Goal: Transaction & Acquisition: Obtain resource

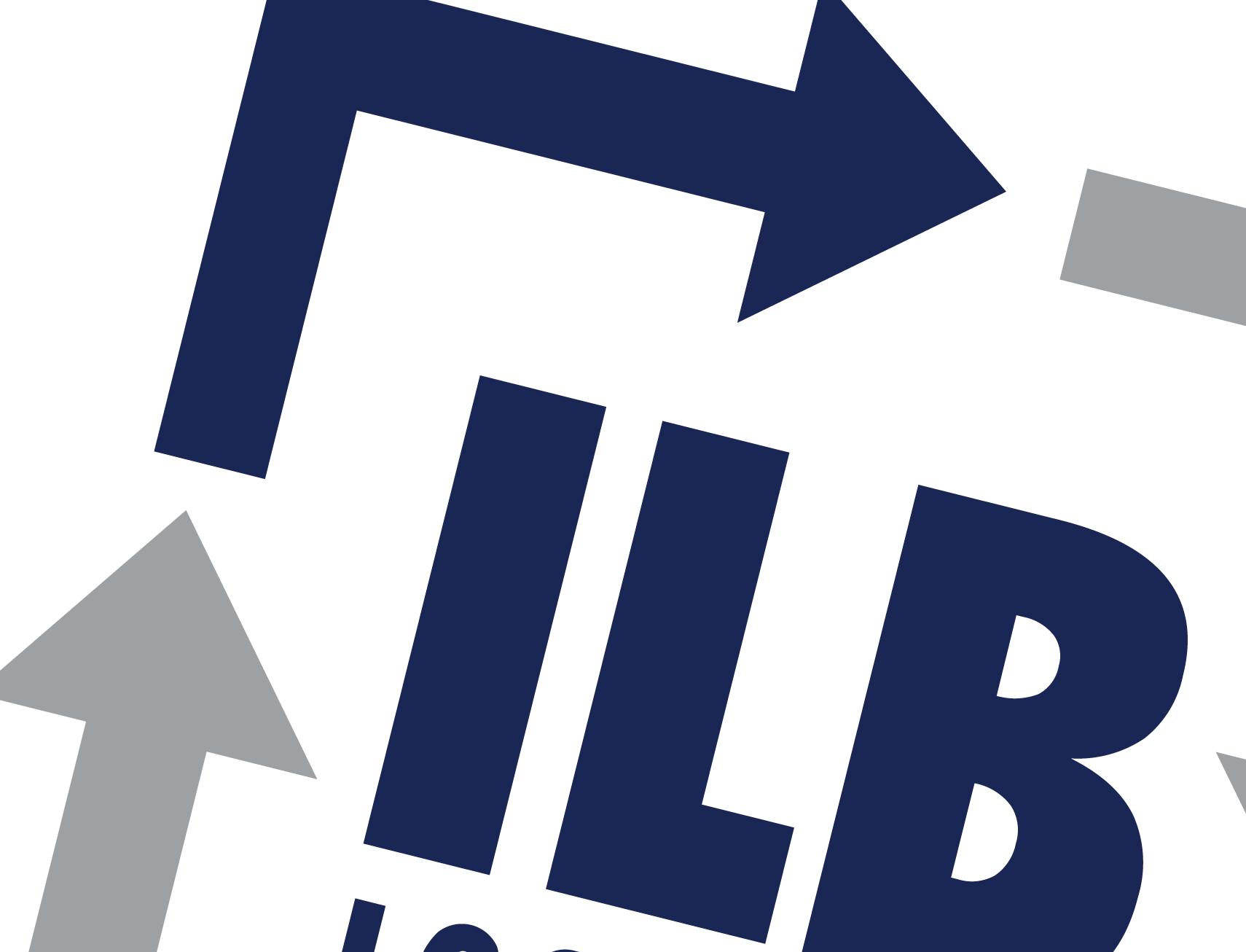
click at [343, 314] on body "Analytics Dashboard Rate Search Enquiries Quotes Bookings" at bounding box center [623, 476] width 1246 height 952
type input "[GEOGRAPHIC_DATA]"
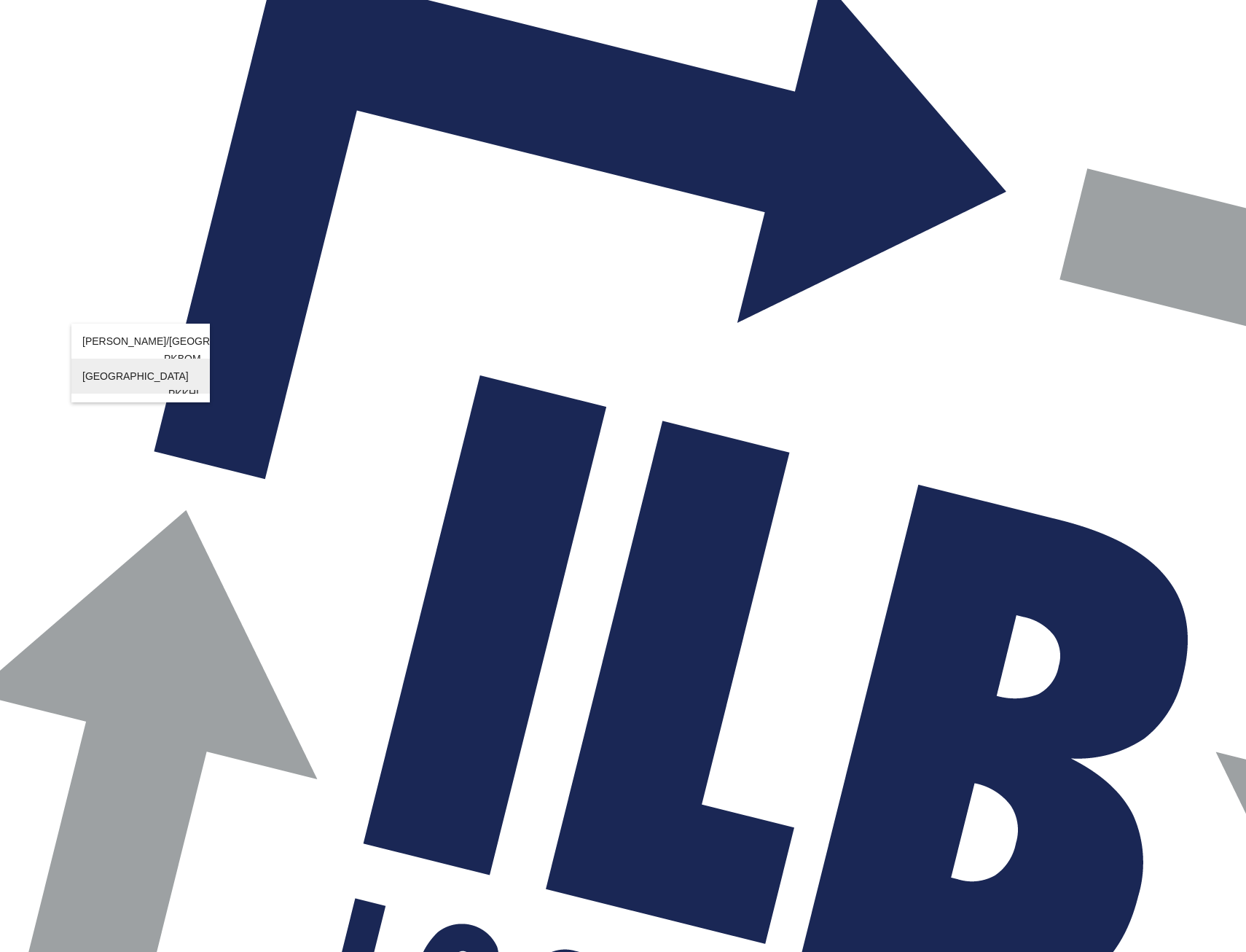
click at [187, 379] on div "[GEOGRAPHIC_DATA] [GEOGRAPHIC_DATA] PKKHI" at bounding box center [140, 394] width 116 height 70
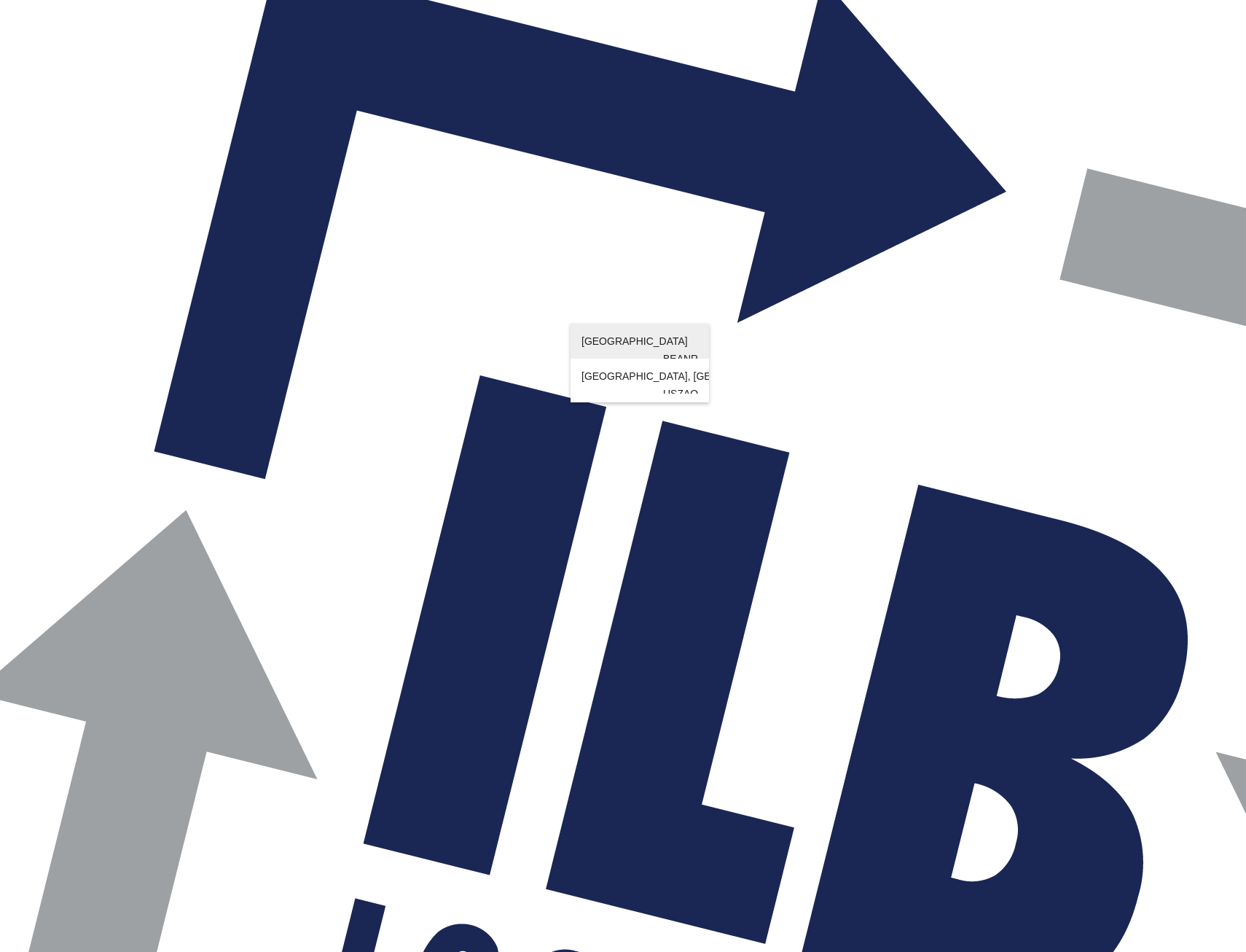
type input "[GEOGRAPHIC_DATA]"
click at [649, 343] on div "[GEOGRAPHIC_DATA] [GEOGRAPHIC_DATA] BEANR" at bounding box center [640, 359] width 116 height 70
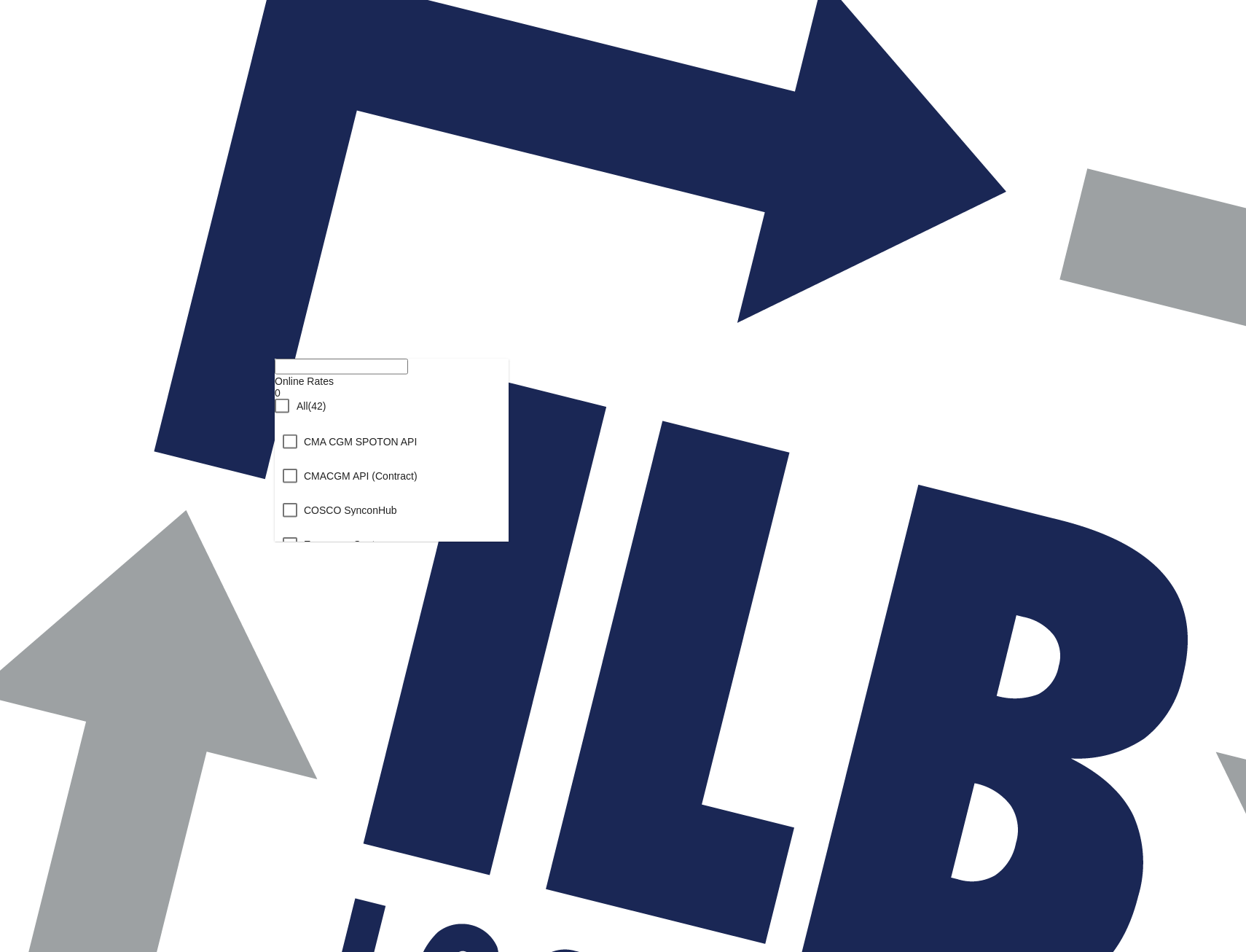
scroll to position [1451, 0]
click at [1122, 540] on md-backdrop at bounding box center [623, 476] width 1246 height 952
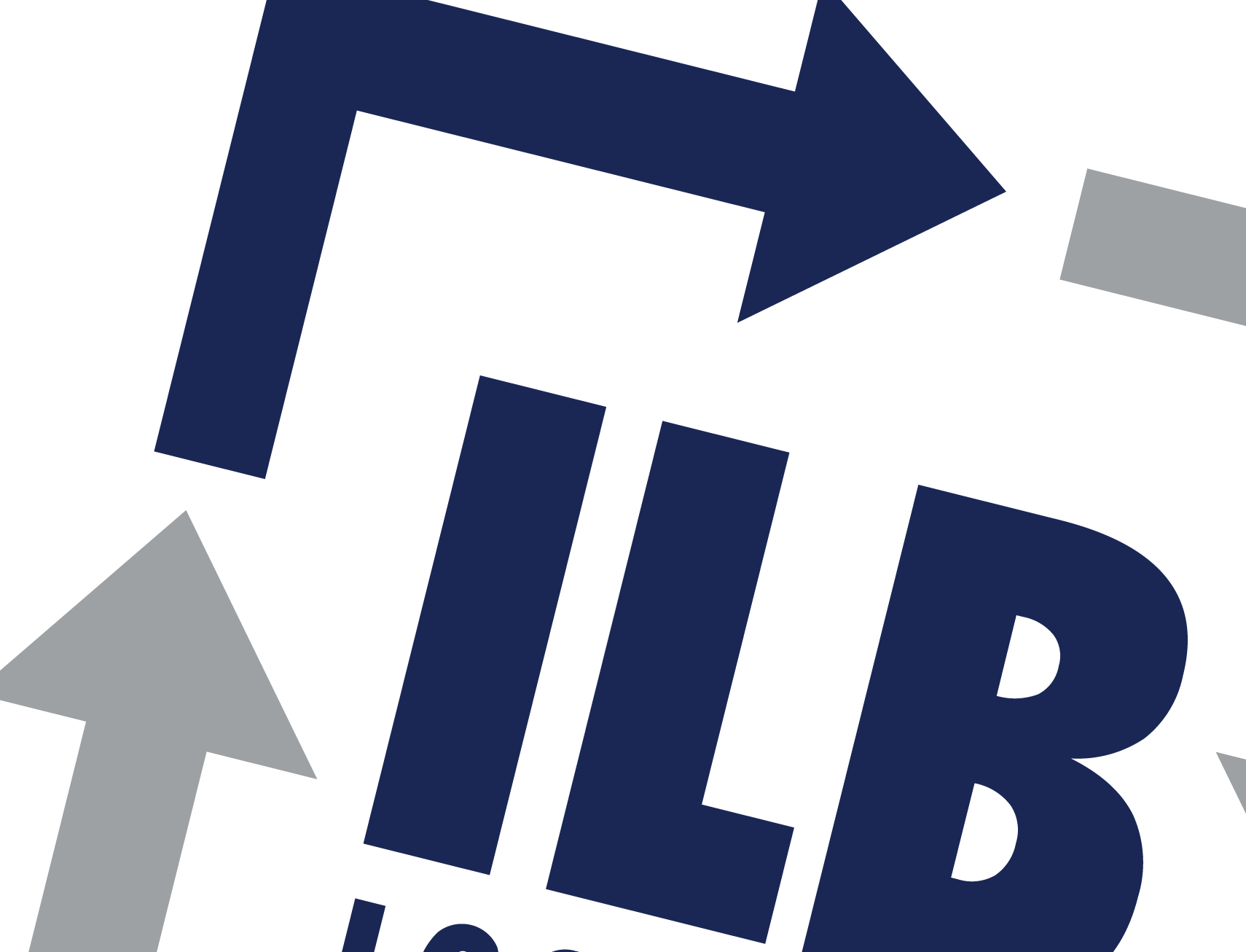
type input "[DEMOGRAPHIC_DATA] to BEANR / [DATE]"
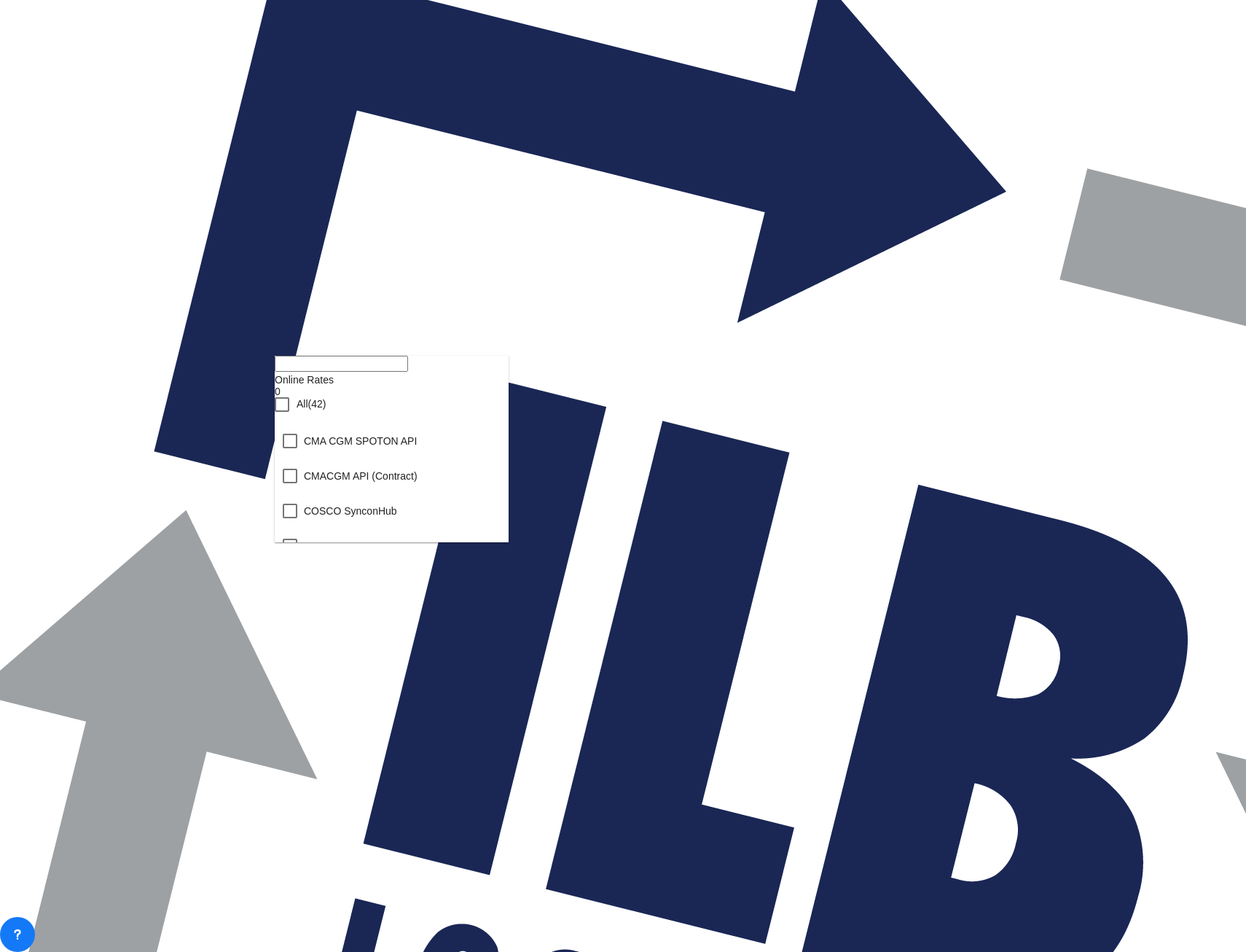
click at [290, 412] on div "Checkbox No Ink" at bounding box center [281, 404] width 14 height 14
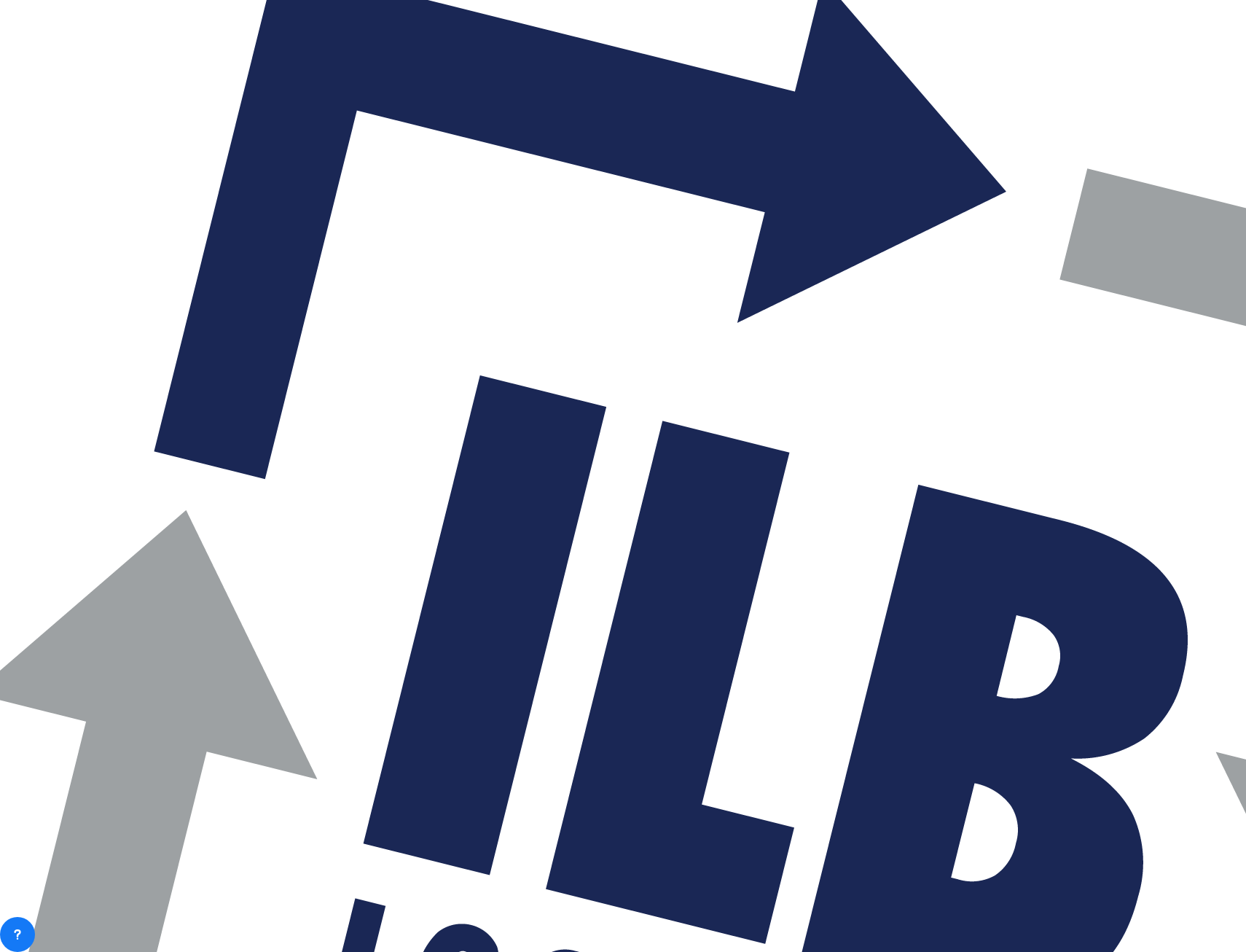
type input "[DEMOGRAPHIC_DATA] to BEANR / [DATE]"
